Goal: Task Accomplishment & Management: Manage account settings

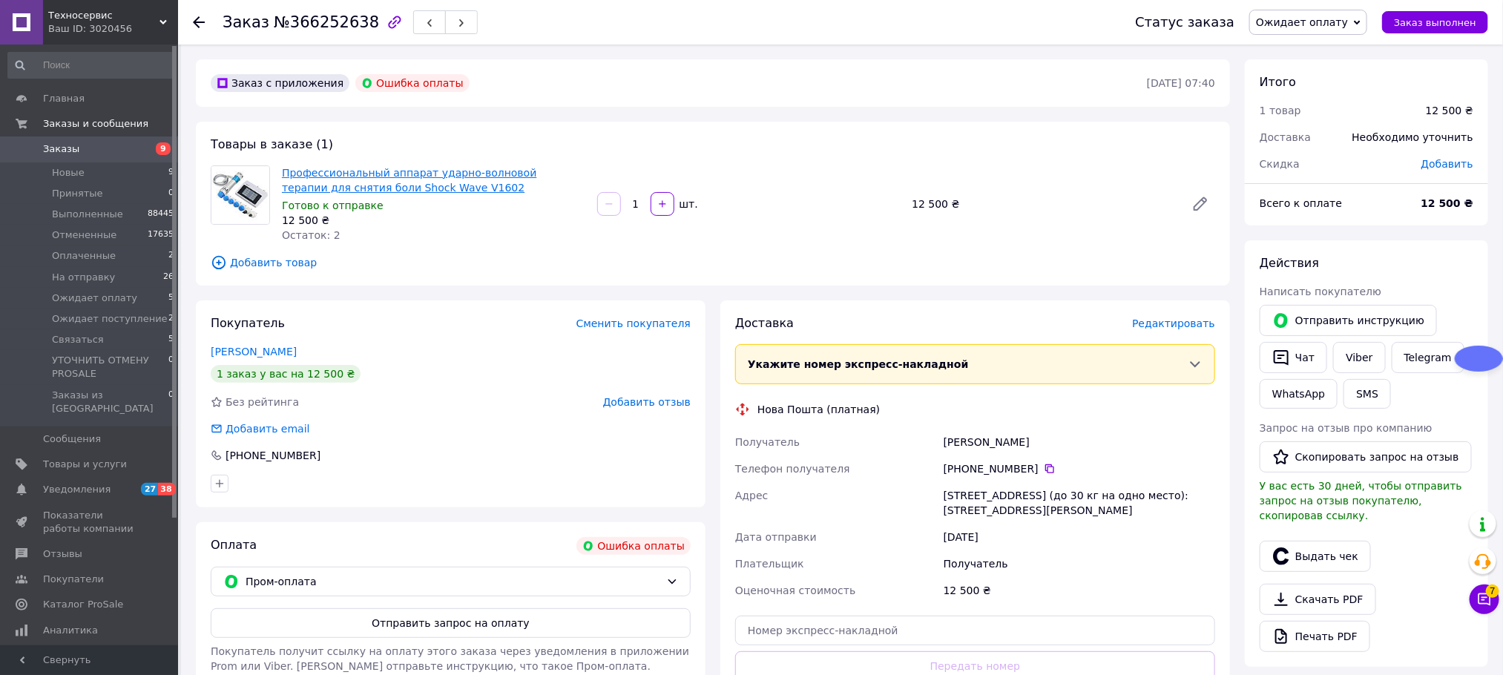
click at [389, 174] on link "Профессиональный аппарат ударно-волновой терапии для снятия боли Shock Wave V16…" at bounding box center [409, 180] width 254 height 27
click at [89, 598] on span "Каталог ProSale" at bounding box center [83, 604] width 80 height 13
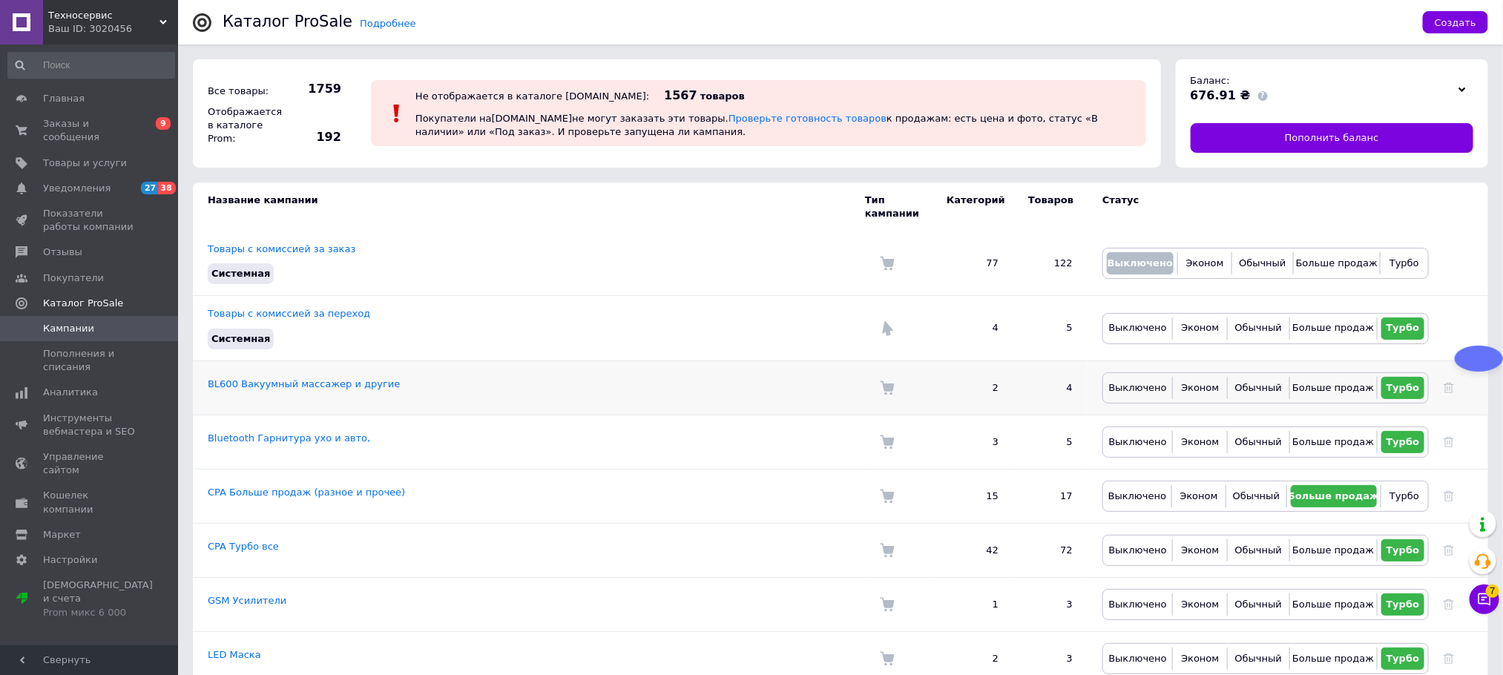
scroll to position [4345, 0]
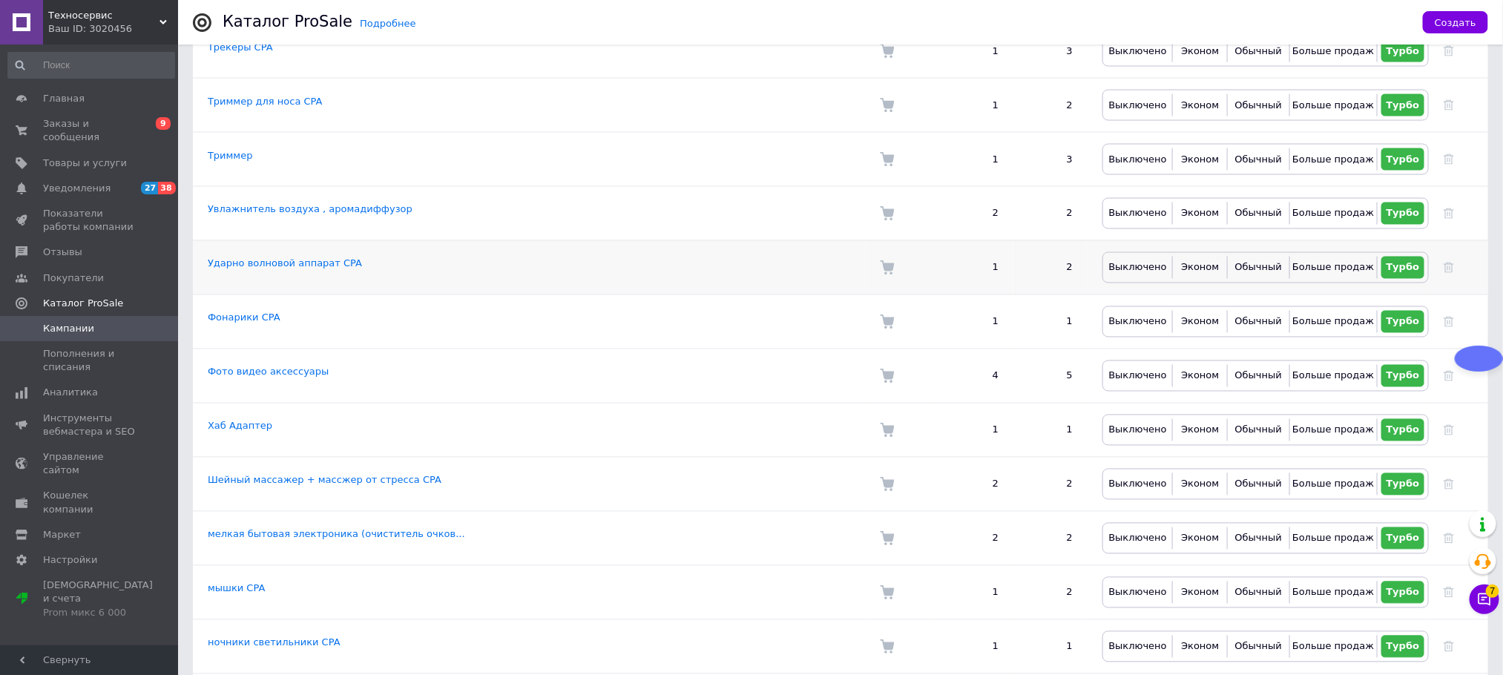
click at [297, 295] on td "Ударно волновой аппарат CPA" at bounding box center [529, 267] width 672 height 54
click at [298, 269] on link "Ударно волновой аппарат CPA" at bounding box center [285, 263] width 154 height 11
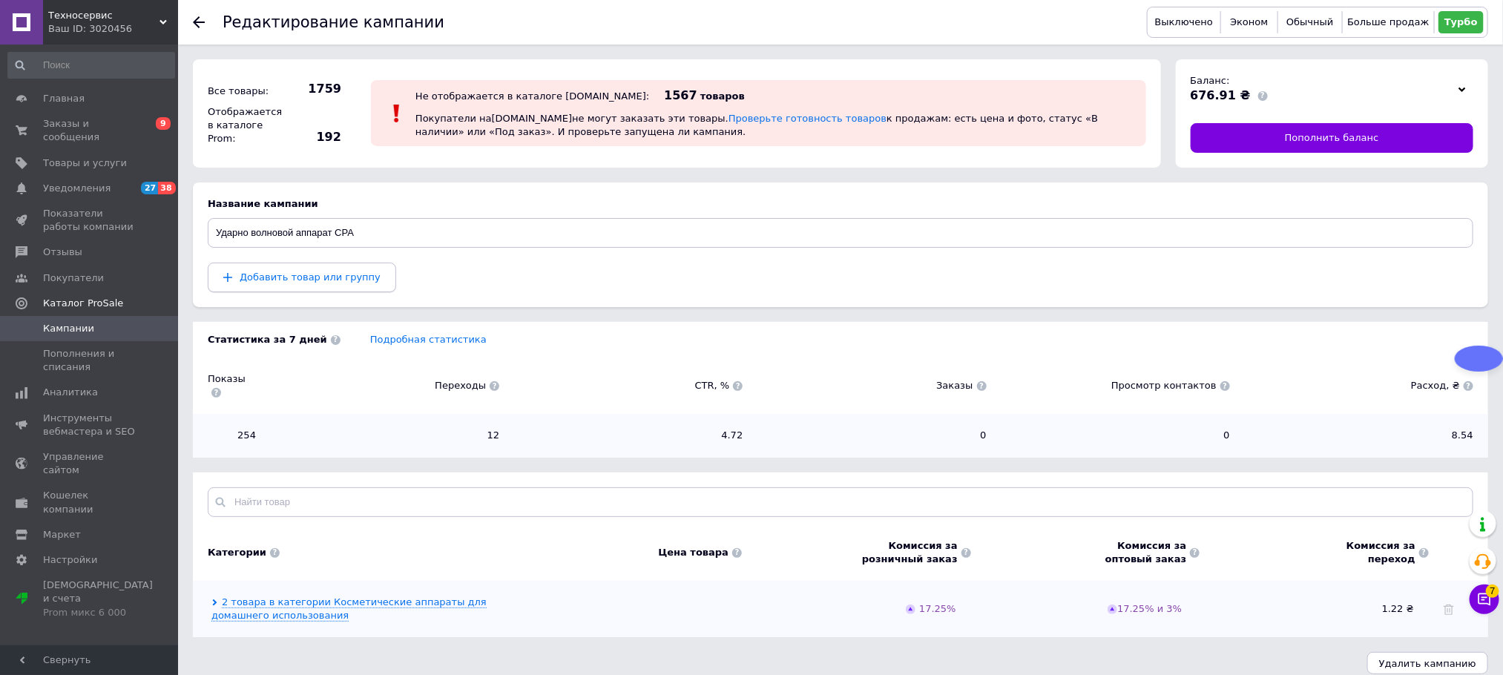
click at [321, 274] on span "Добавить товар или группу" at bounding box center [310, 277] width 141 height 11
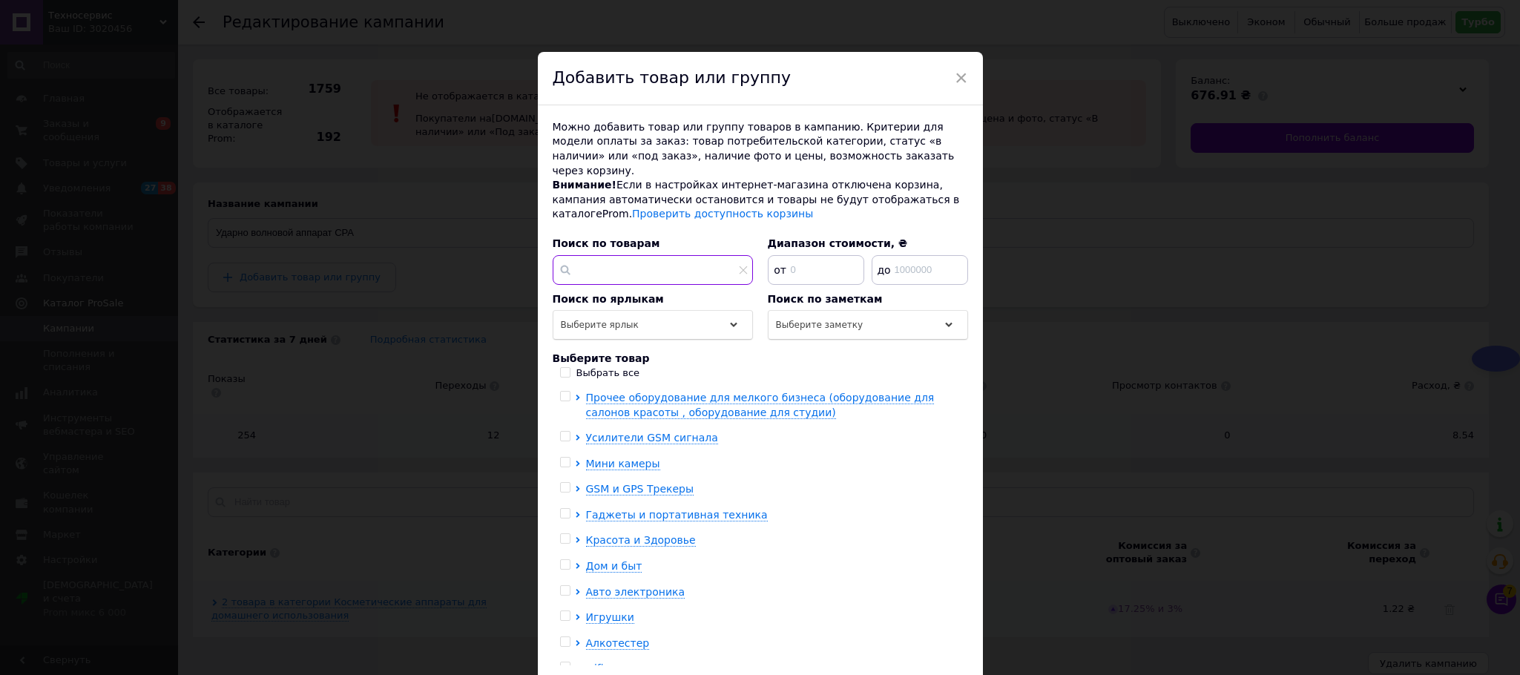
click at [645, 265] on input "text" at bounding box center [653, 270] width 200 height 30
paste input "2731732677"
type input "2731732677"
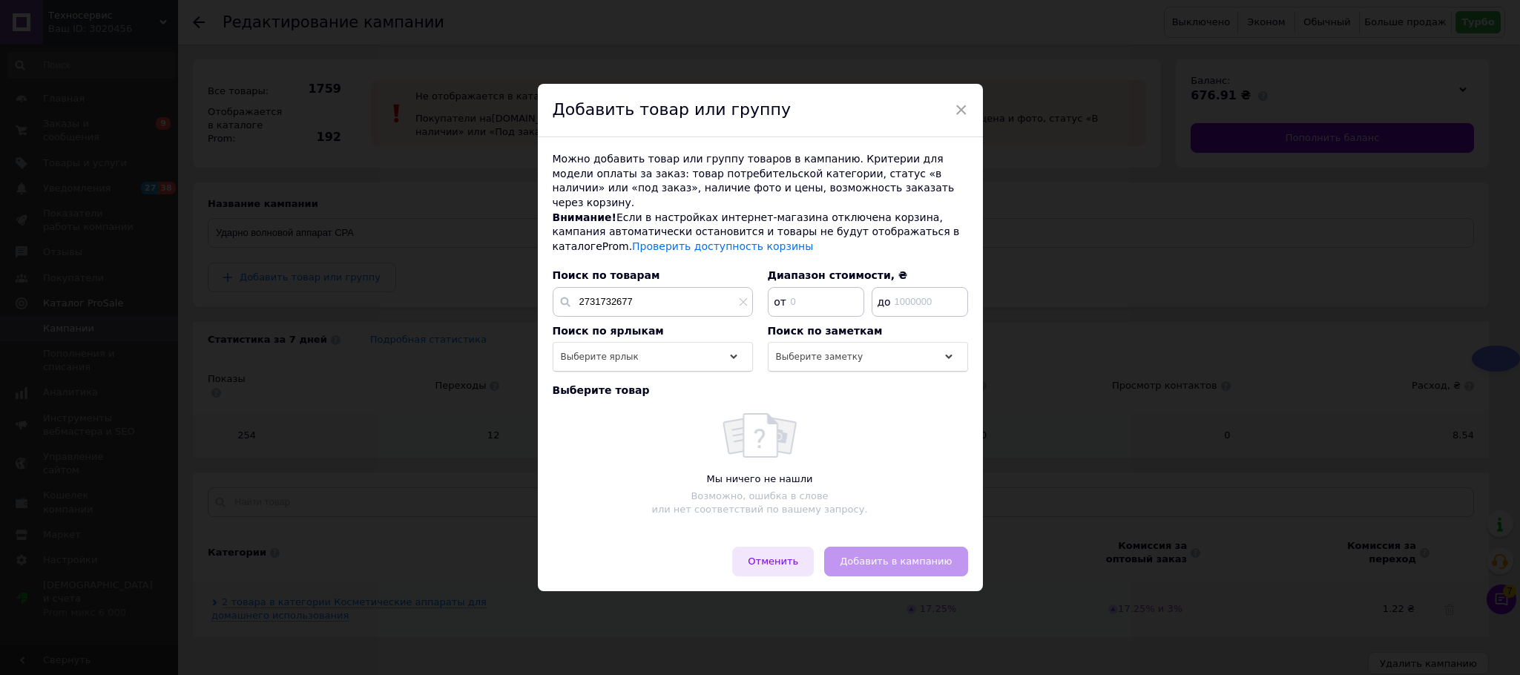
click at [801, 568] on button "Отменить" at bounding box center [773, 562] width 82 height 30
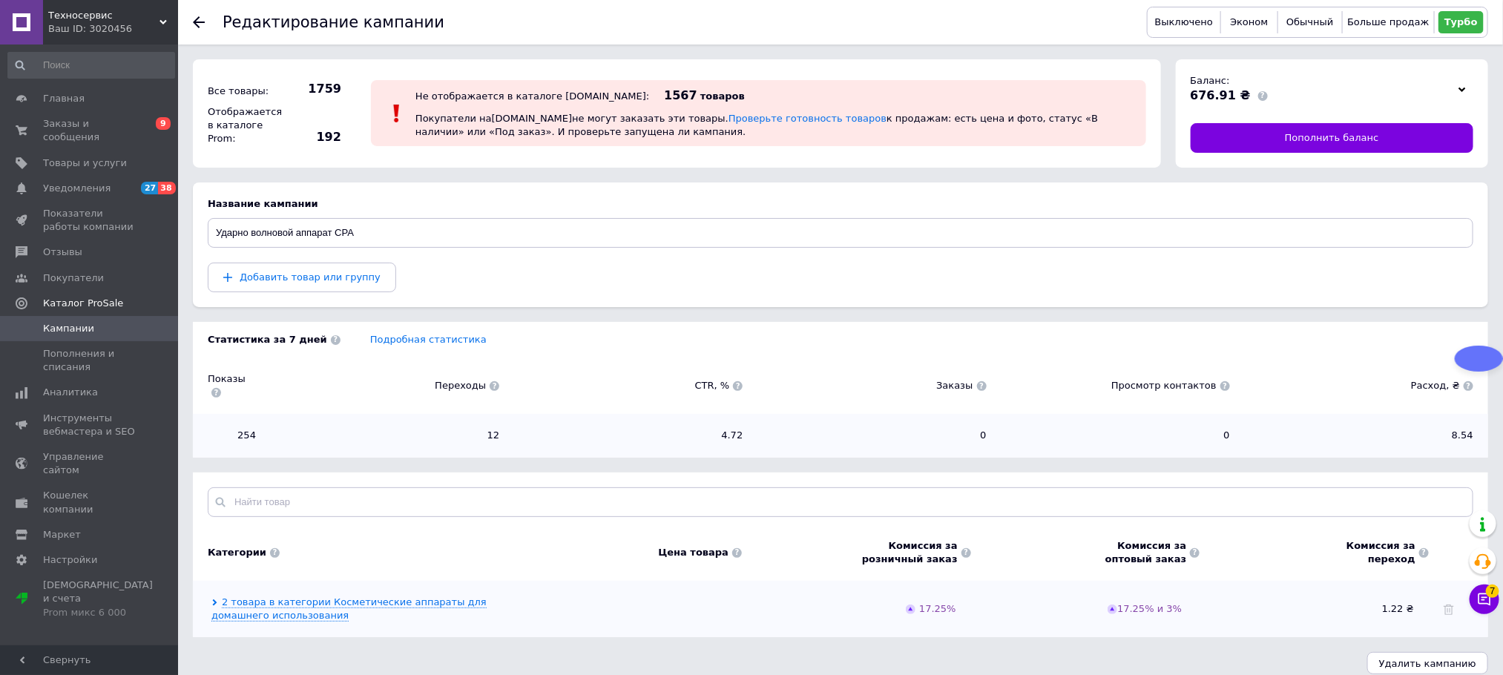
click at [200, 19] on icon at bounding box center [199, 22] width 12 height 12
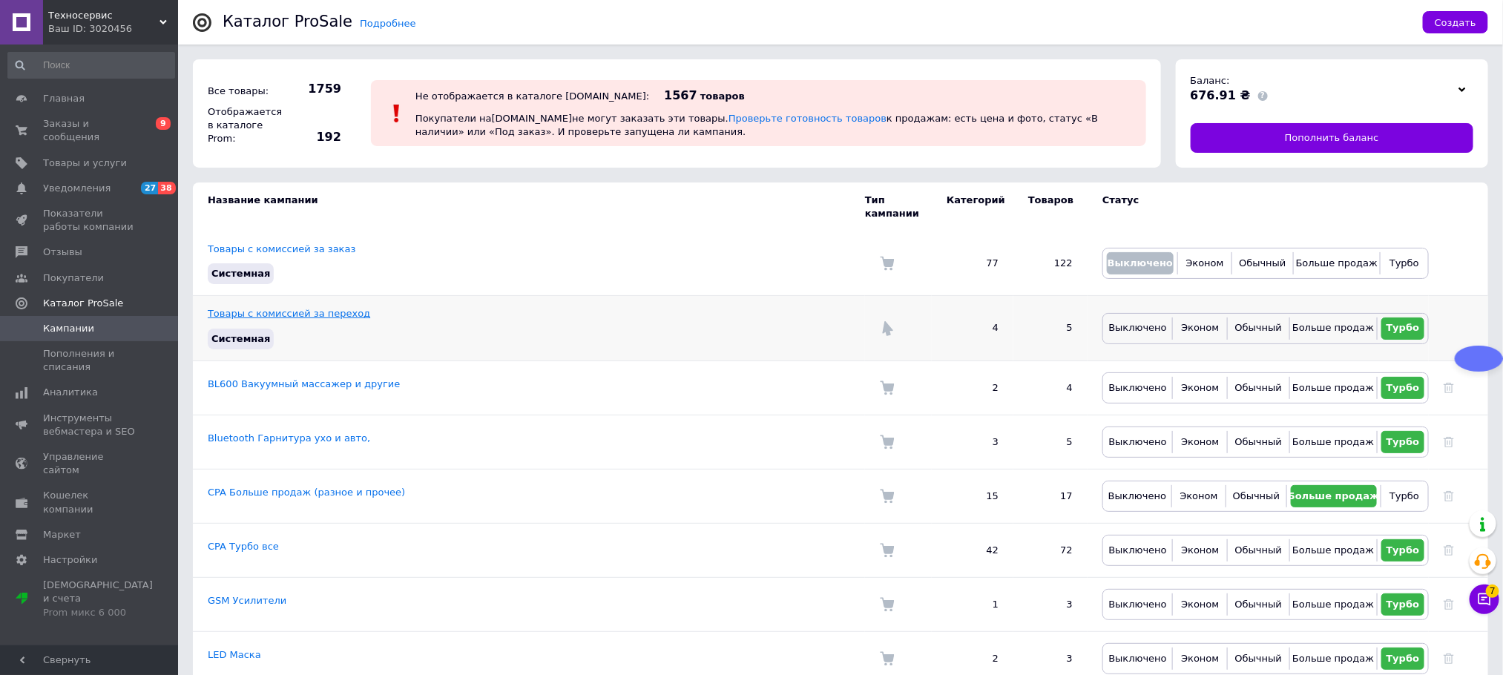
click at [326, 308] on link "Товары с комиссией за переход" at bounding box center [289, 313] width 162 height 11
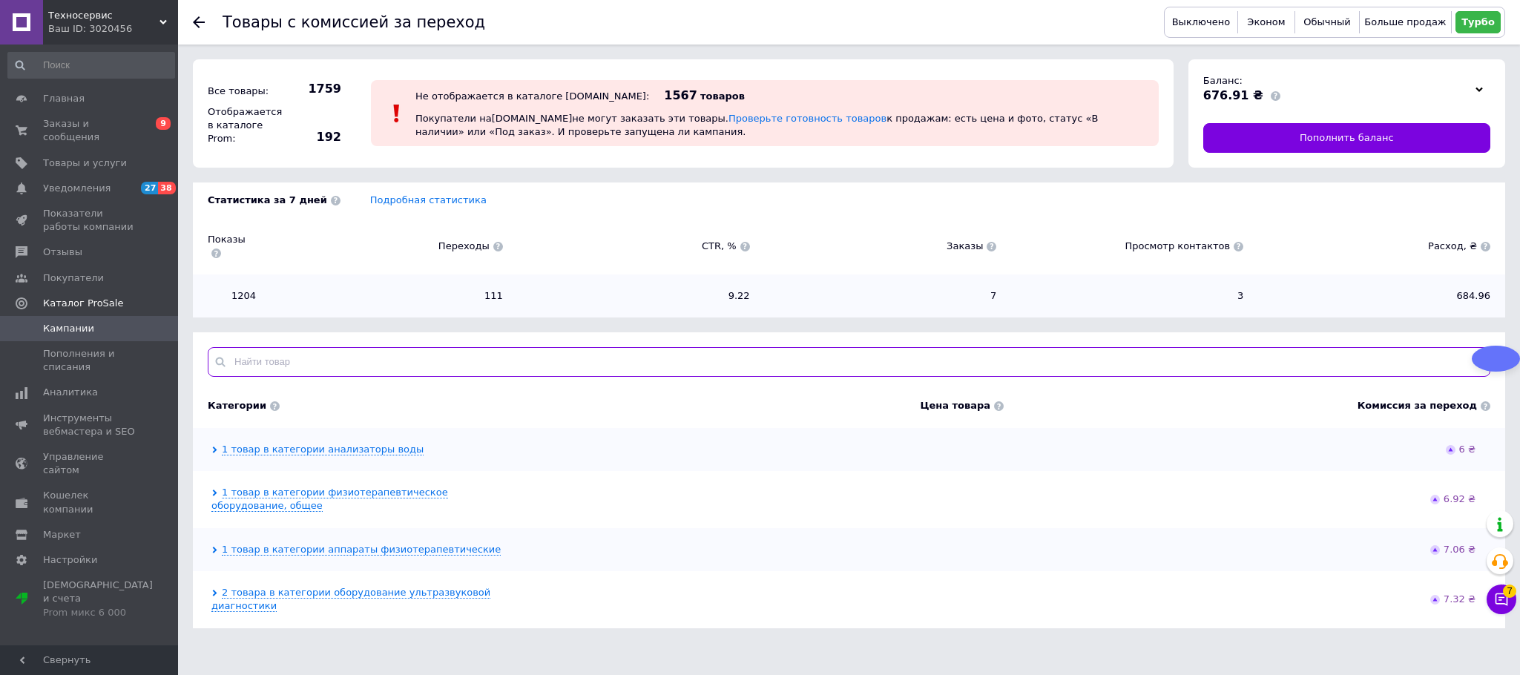
click at [321, 347] on input "text" at bounding box center [849, 362] width 1283 height 30
paste input "2731732677"
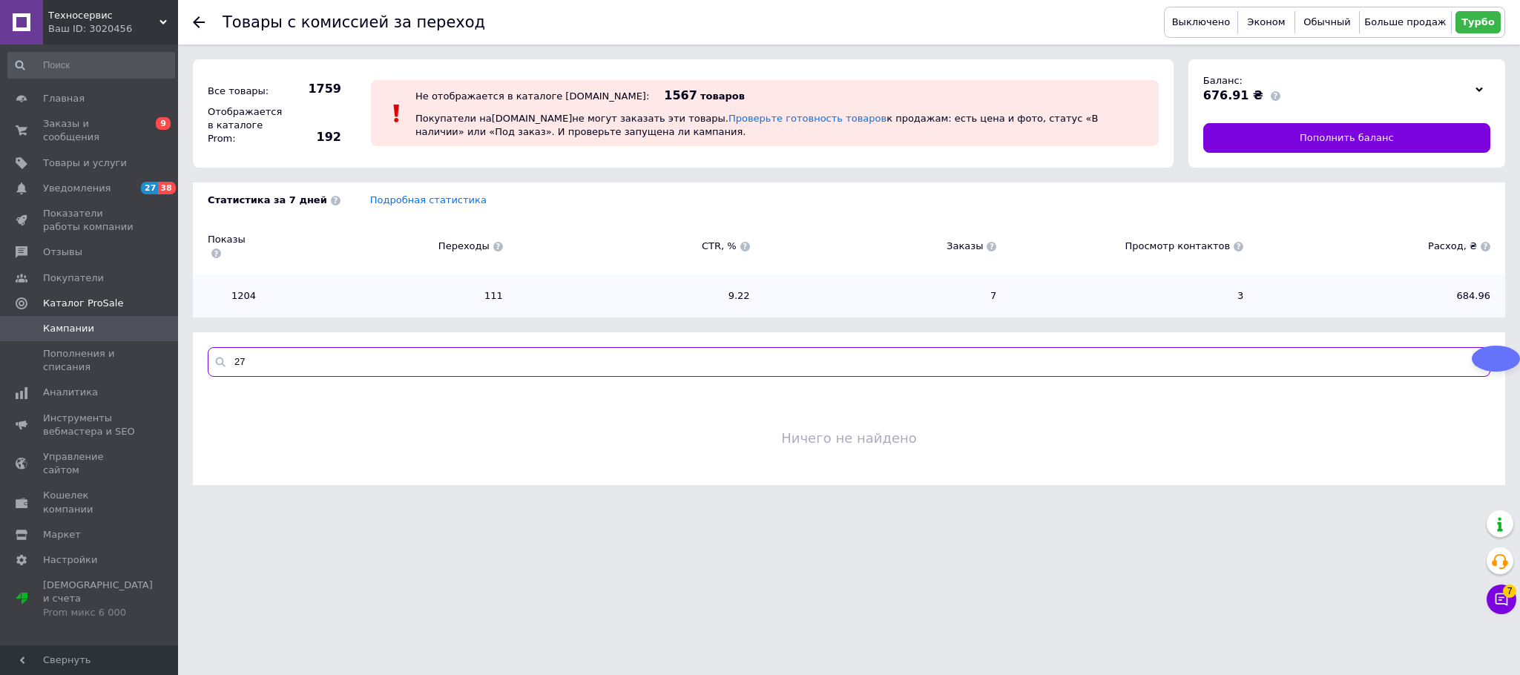
type input "2"
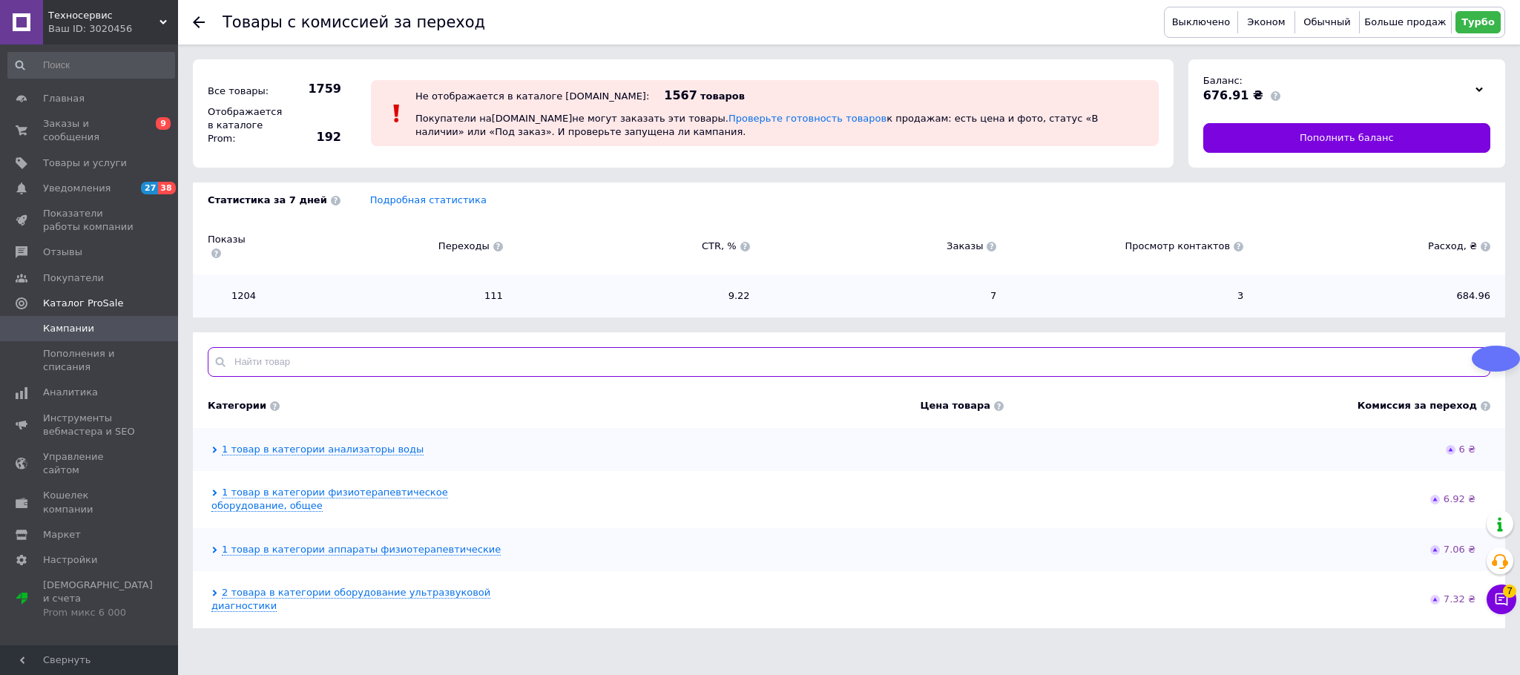
click at [321, 347] on input "text" at bounding box center [849, 362] width 1283 height 30
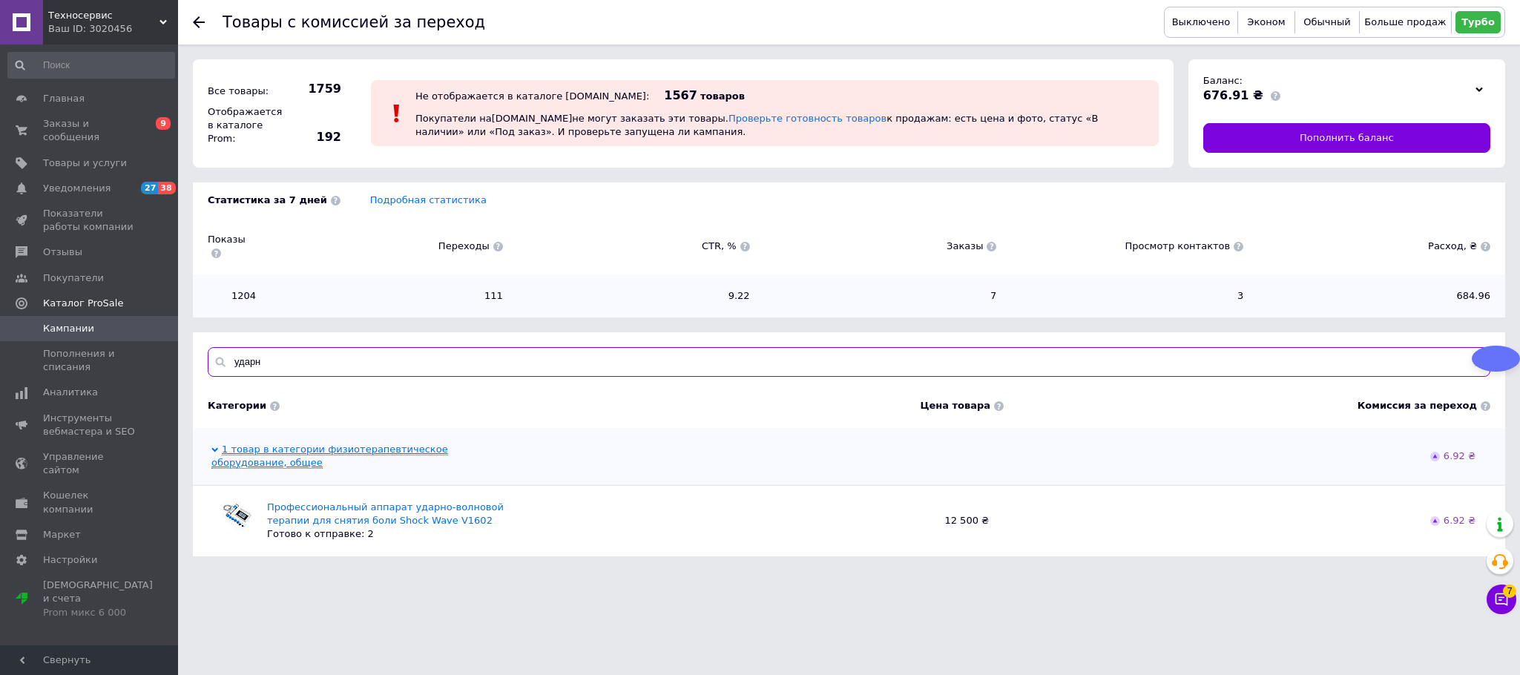
type input "ударн"
click at [323, 444] on link "1 товар в категории физиотерапевтическое оборудование, общее" at bounding box center [329, 456] width 237 height 25
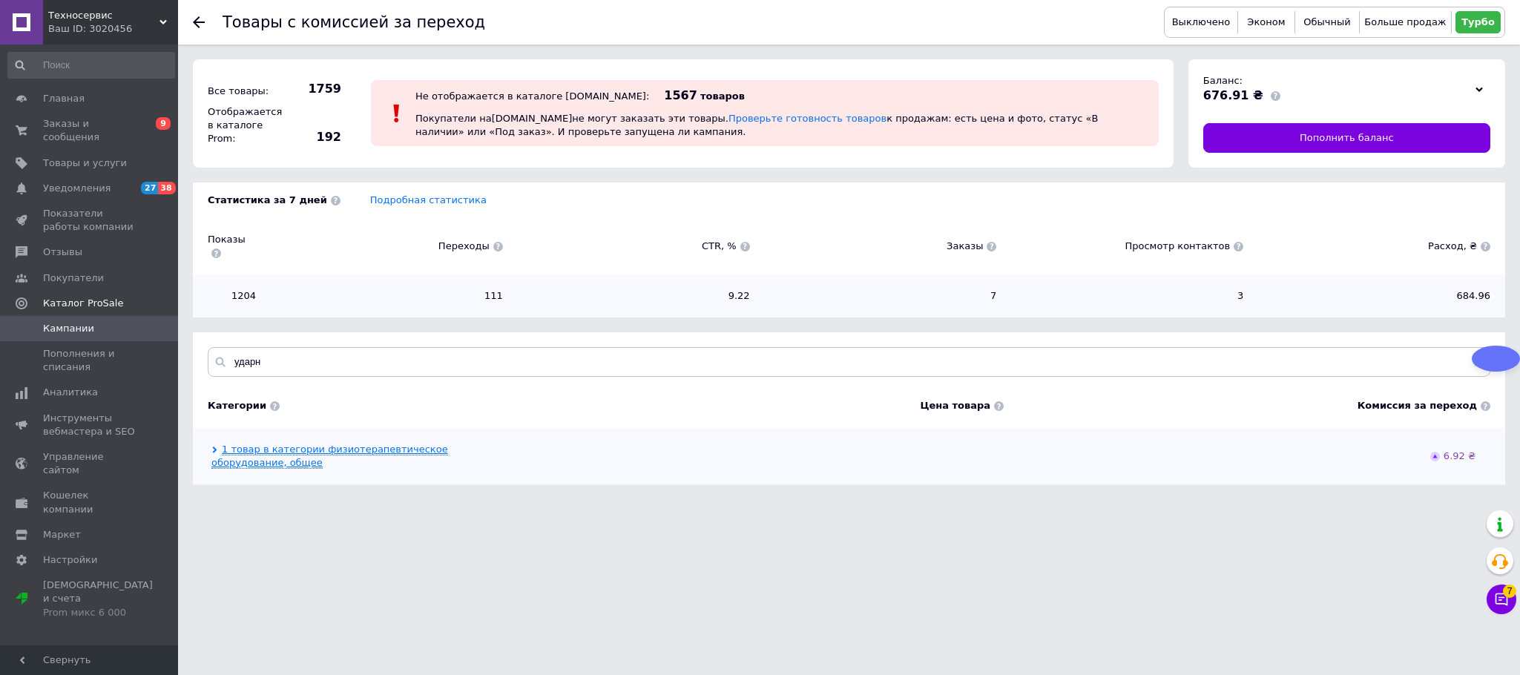
click at [315, 444] on link "1 товар в категории физиотерапевтическое оборудование, общее" at bounding box center [329, 456] width 237 height 25
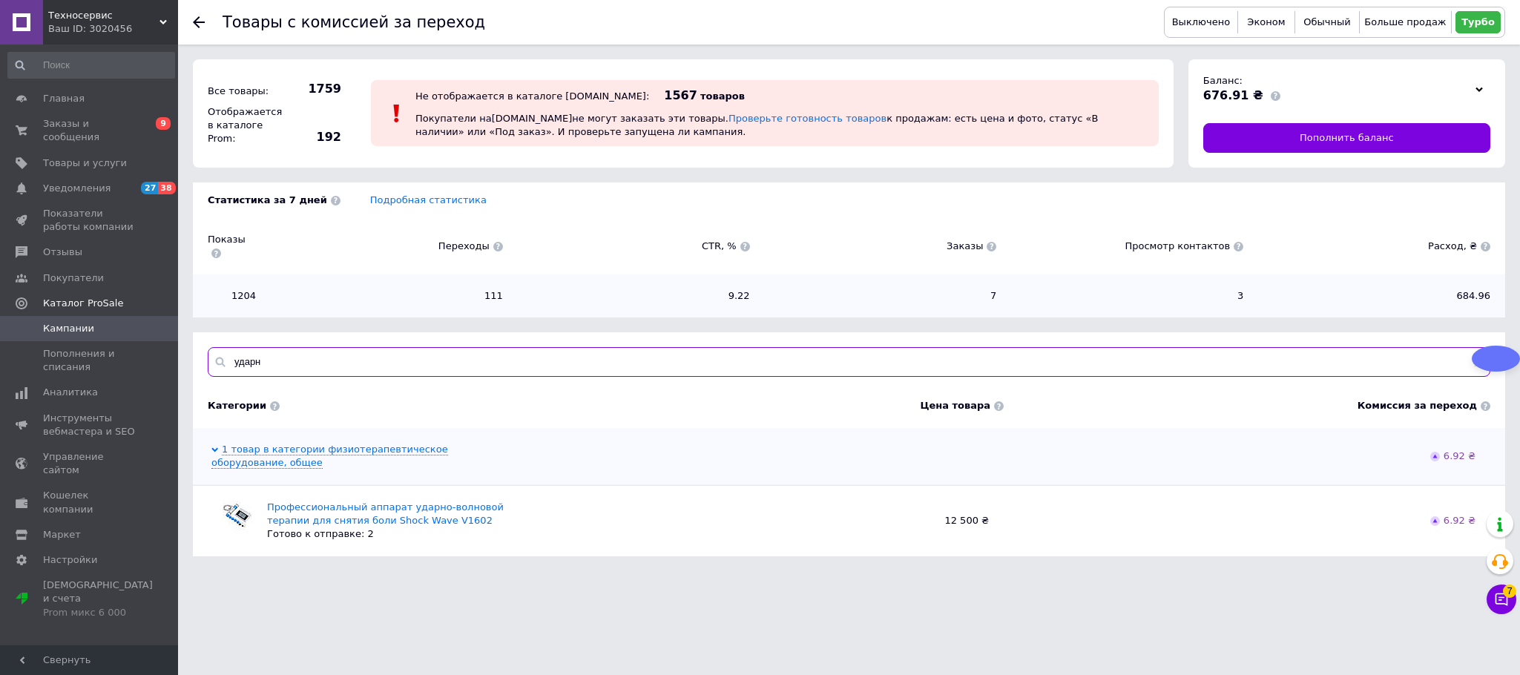
click at [274, 352] on input "ударн" at bounding box center [849, 362] width 1283 height 30
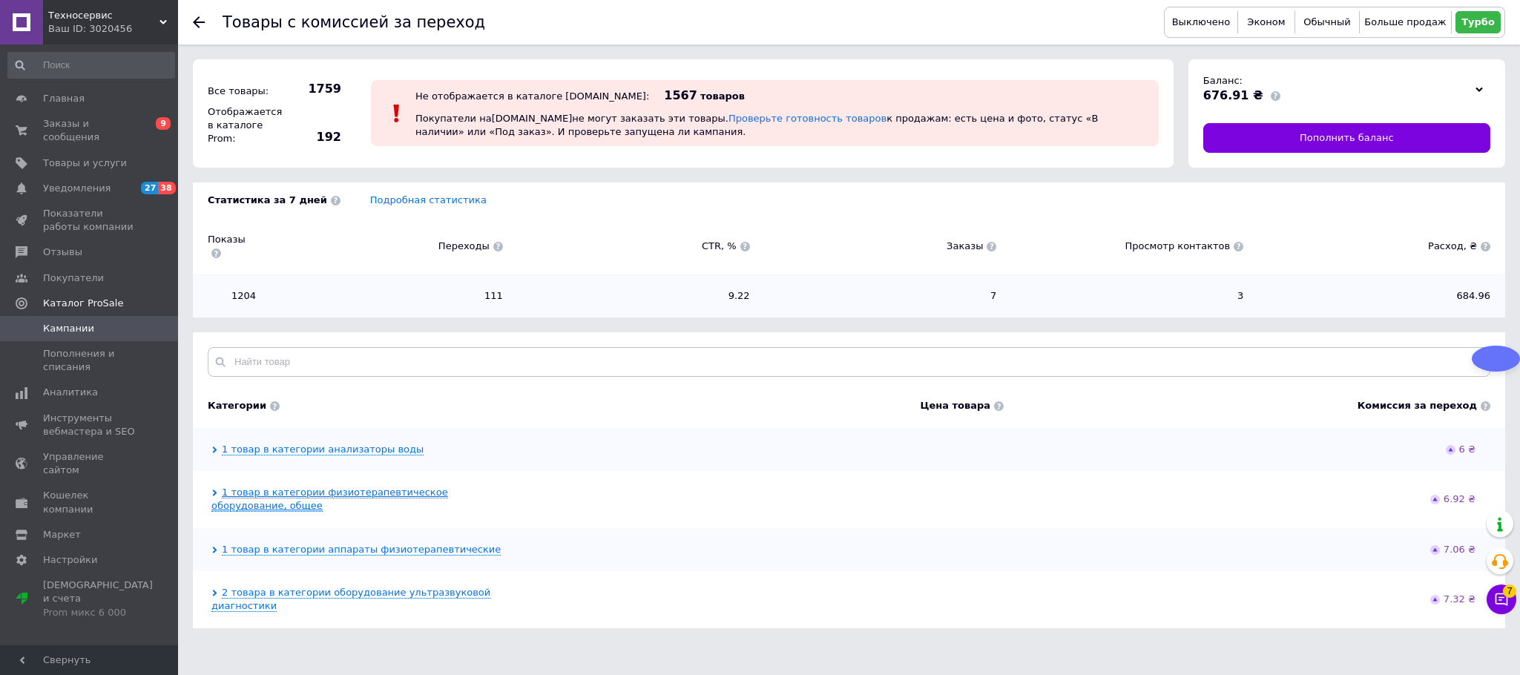
click at [372, 487] on link "1 товар в категории физиотерапевтическое оборудование, общее" at bounding box center [329, 499] width 237 height 25
click at [227, 487] on link "1 товар в категории физиотерапевтическое оборудование, общее" at bounding box center [329, 499] width 237 height 25
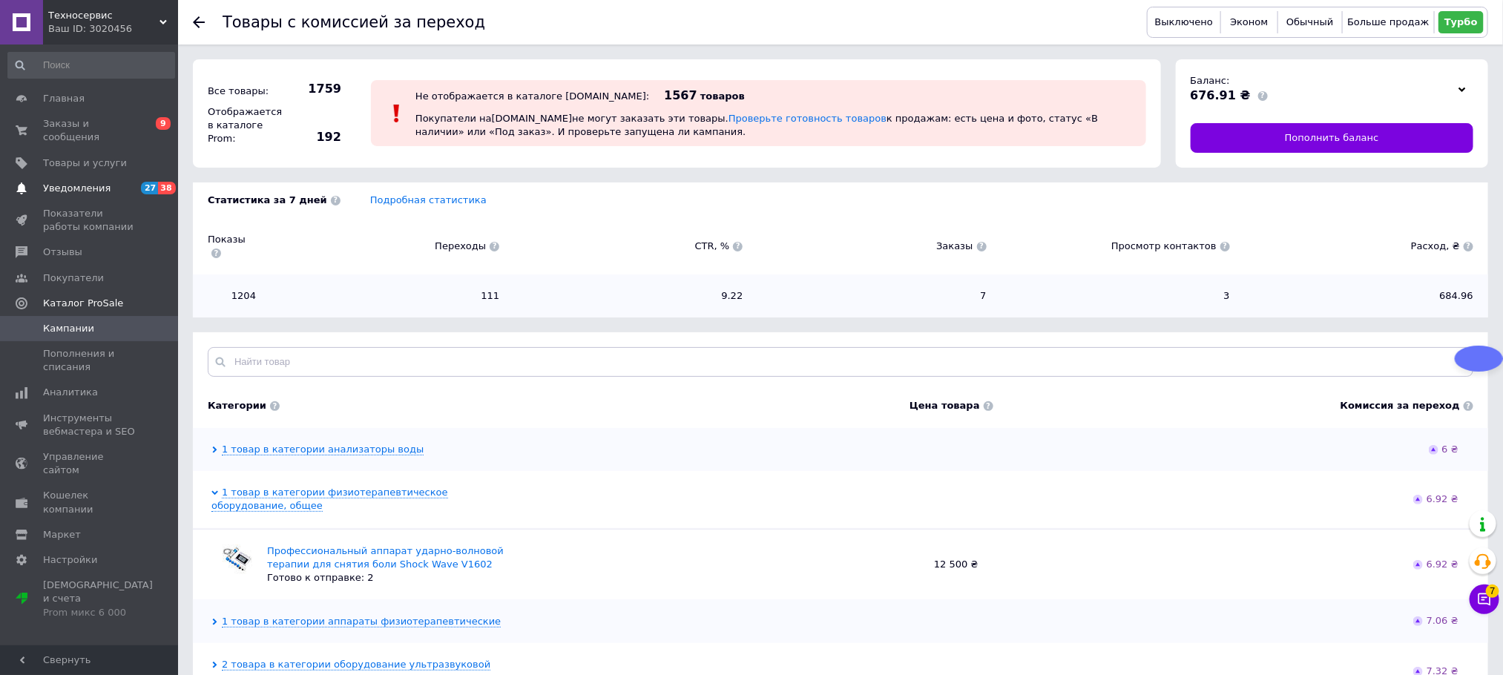
click at [91, 183] on link "Уведомления 27 38" at bounding box center [91, 188] width 183 height 25
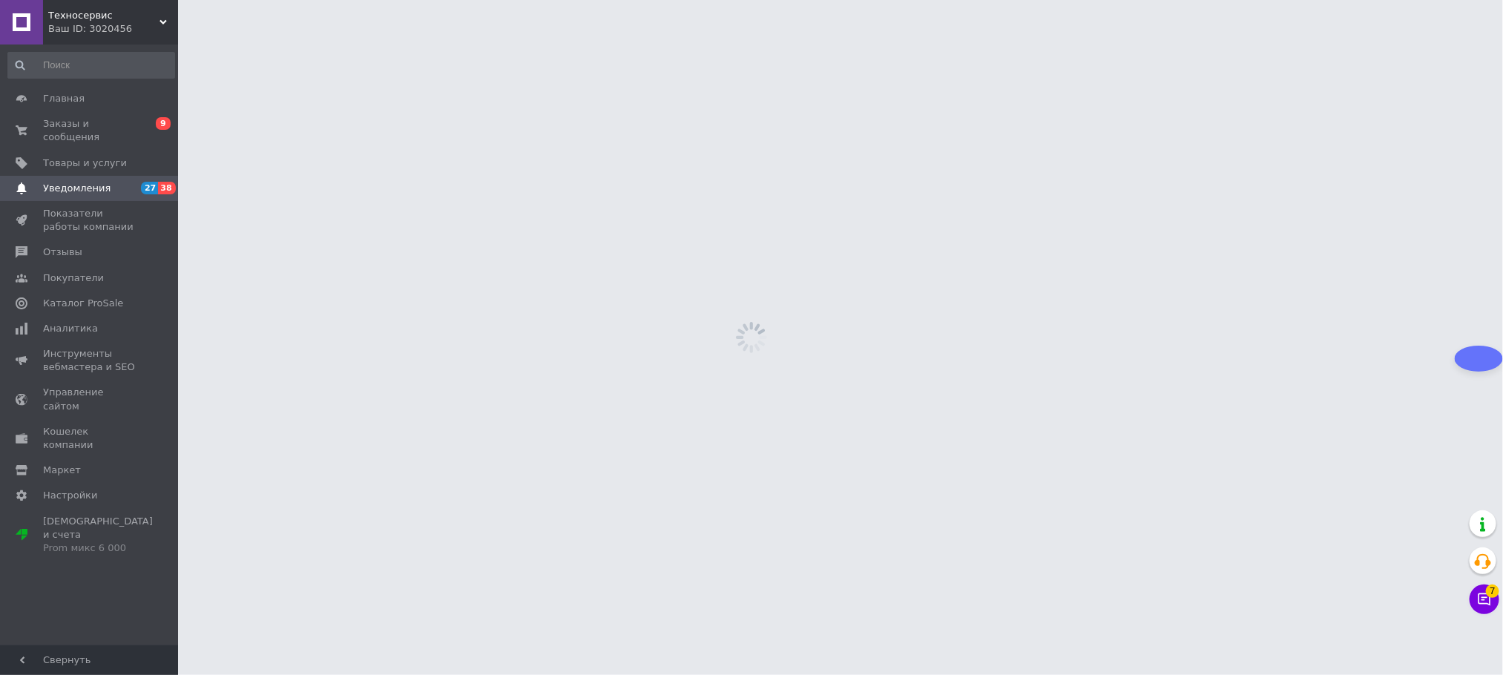
click at [91, 183] on link "Уведомления 27 38" at bounding box center [91, 188] width 183 height 25
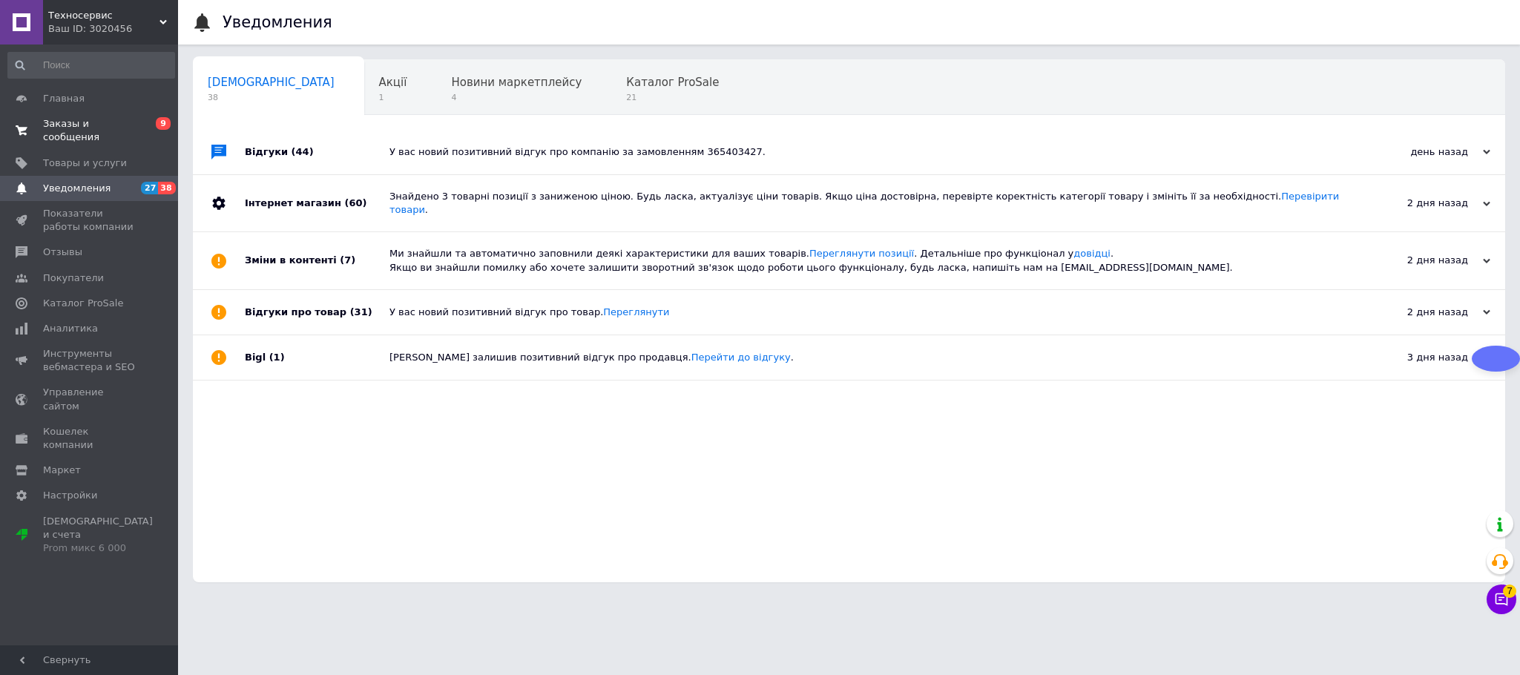
click at [85, 117] on span "Заказы и сообщения" at bounding box center [90, 130] width 94 height 27
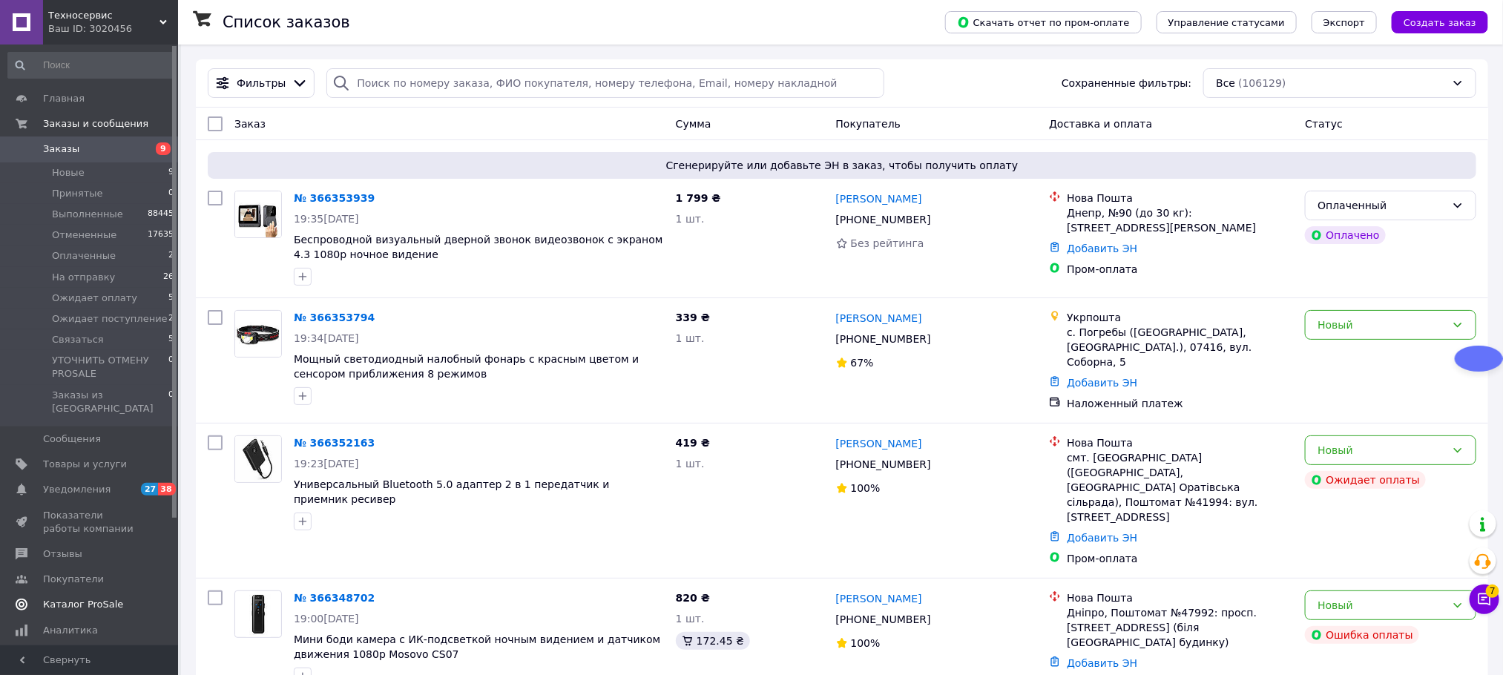
click at [89, 598] on span "Каталог ProSale" at bounding box center [83, 604] width 80 height 13
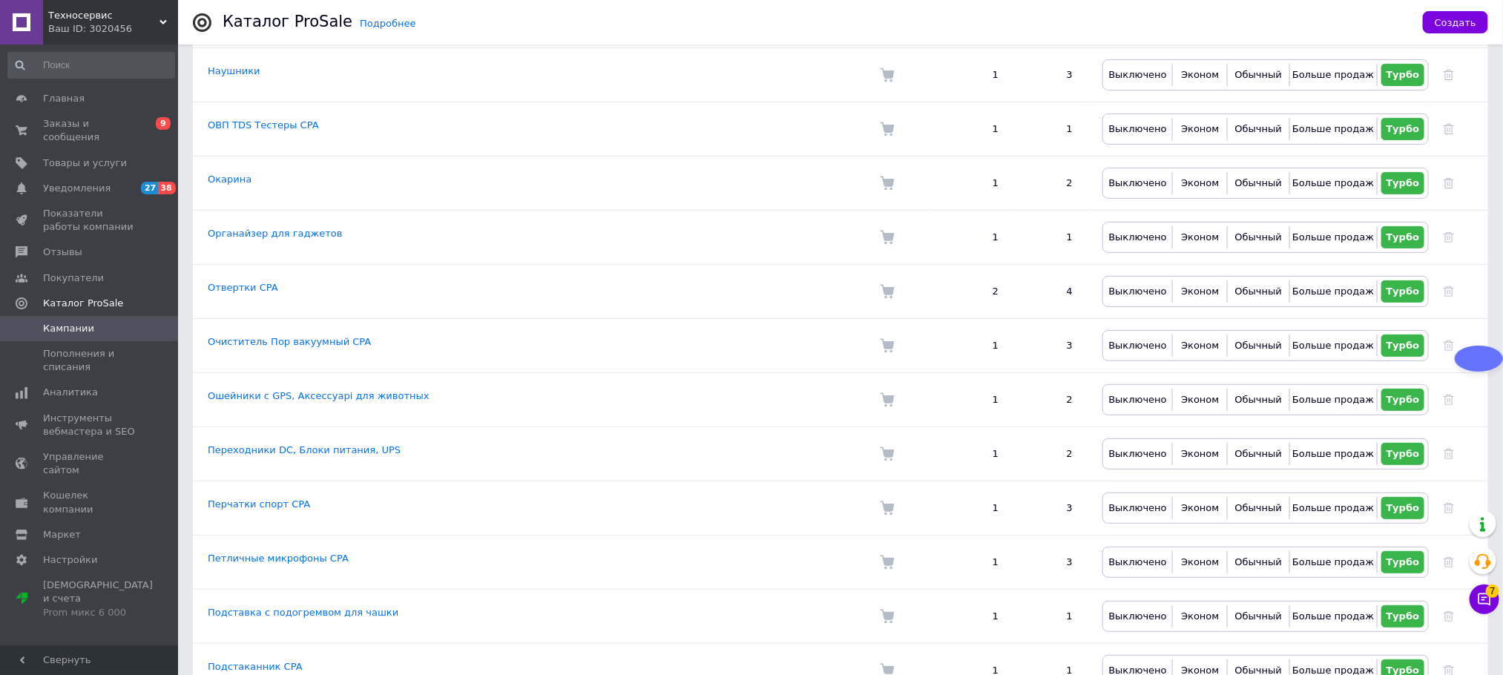
scroll to position [1305, 0]
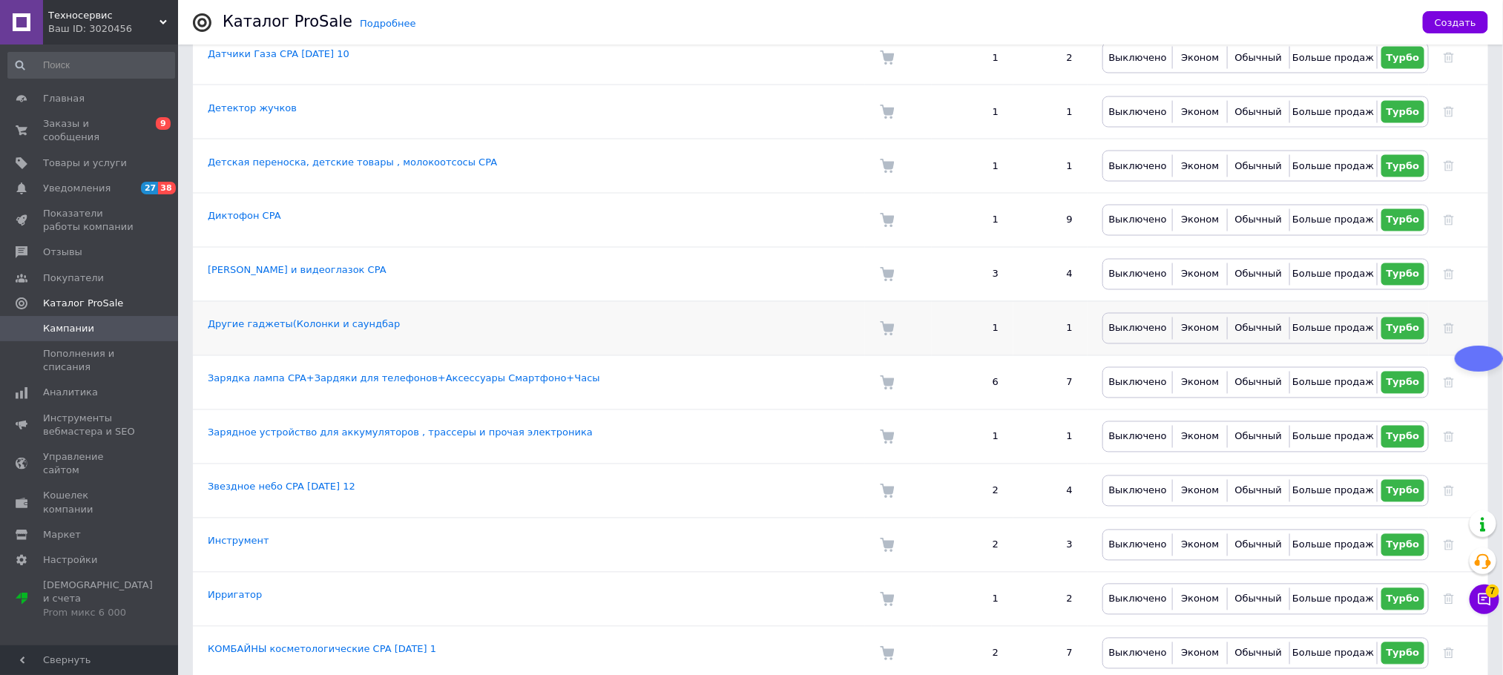
click at [341, 347] on td "Другие гаджеты(Колонки и саундбар" at bounding box center [529, 328] width 672 height 54
click at [341, 345] on td "Другие гаджеты(Колонки и саундбар" at bounding box center [529, 328] width 672 height 54
click at [343, 330] on link "Другие гаджеты(Колонки и саундбар" at bounding box center [304, 324] width 192 height 11
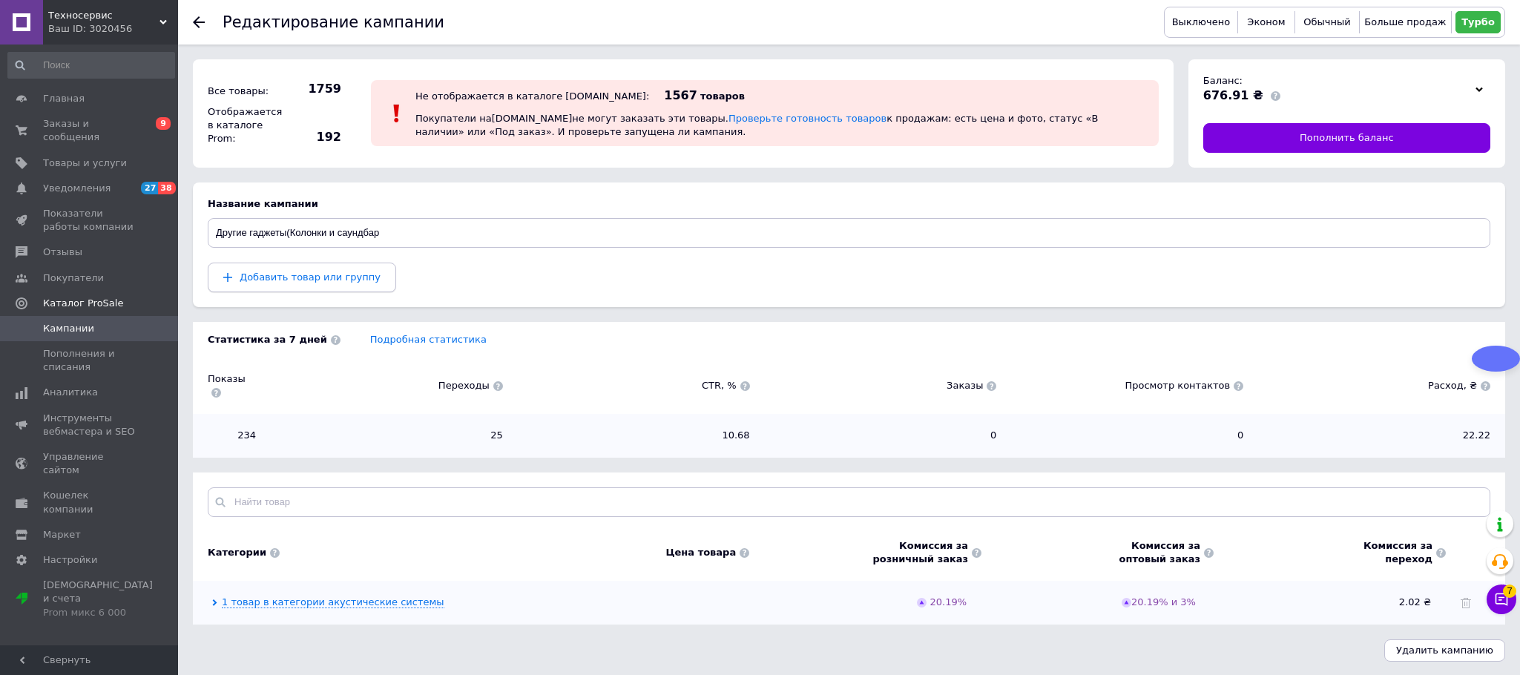
click at [318, 266] on button "Добавить товар или группу" at bounding box center [302, 278] width 188 height 30
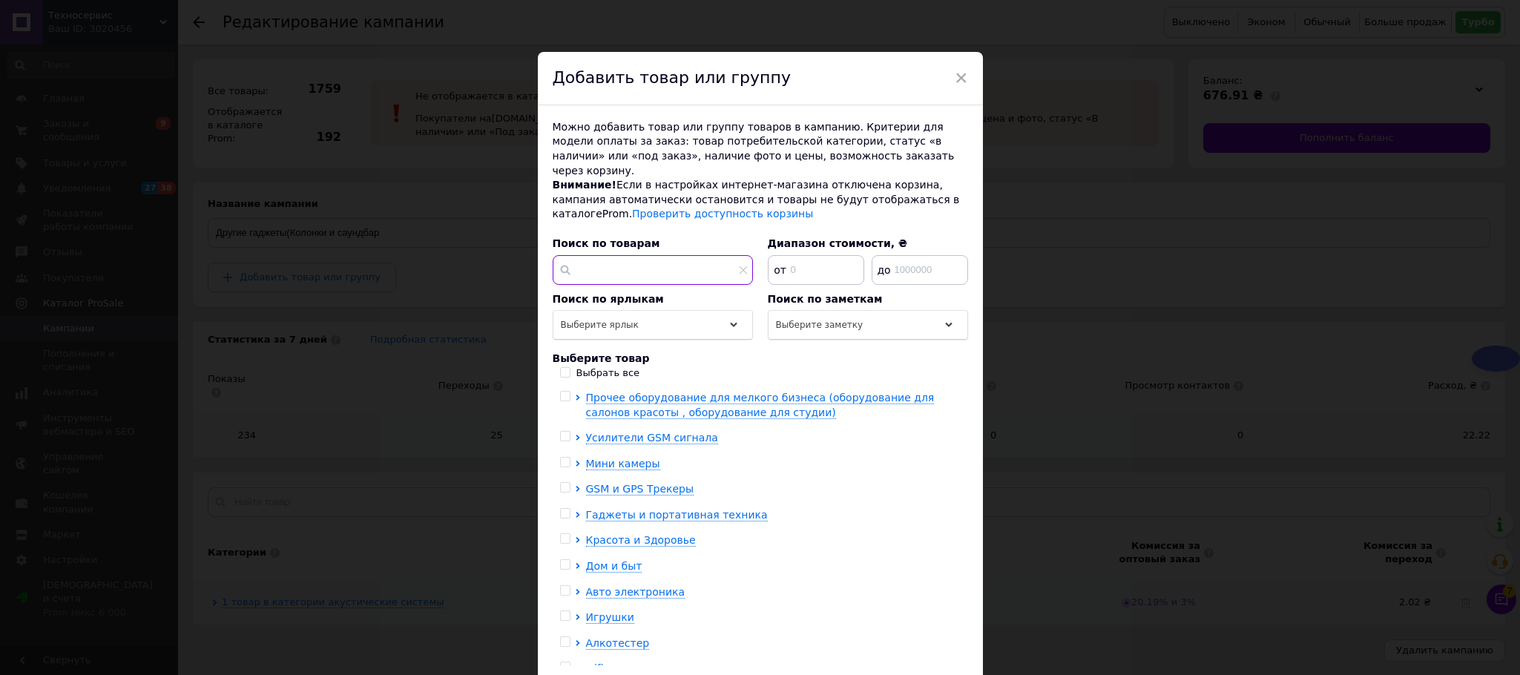
click at [644, 267] on input "text" at bounding box center [653, 270] width 200 height 30
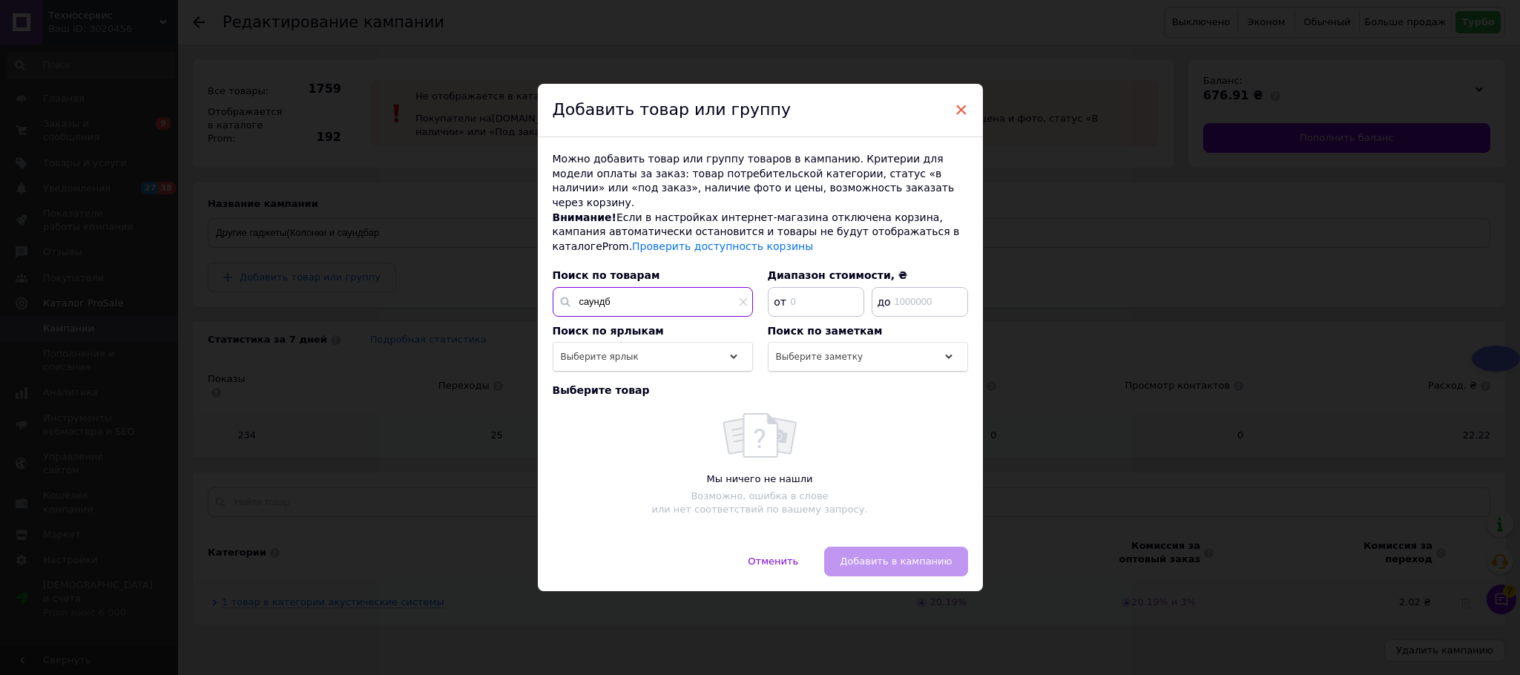
type input "саундб"
click at [958, 112] on span "×" at bounding box center [961, 109] width 13 height 25
